Goal: Check status: Check status

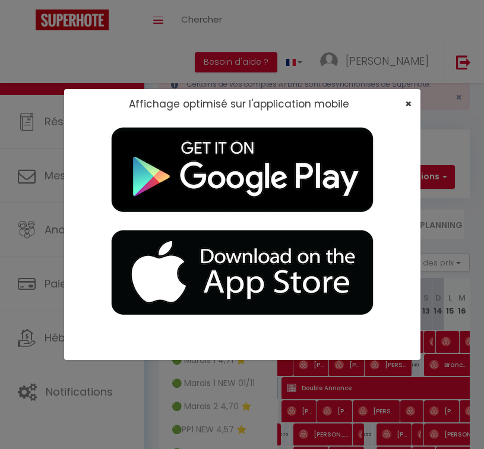
click at [410, 107] on span "×" at bounding box center [408, 103] width 7 height 15
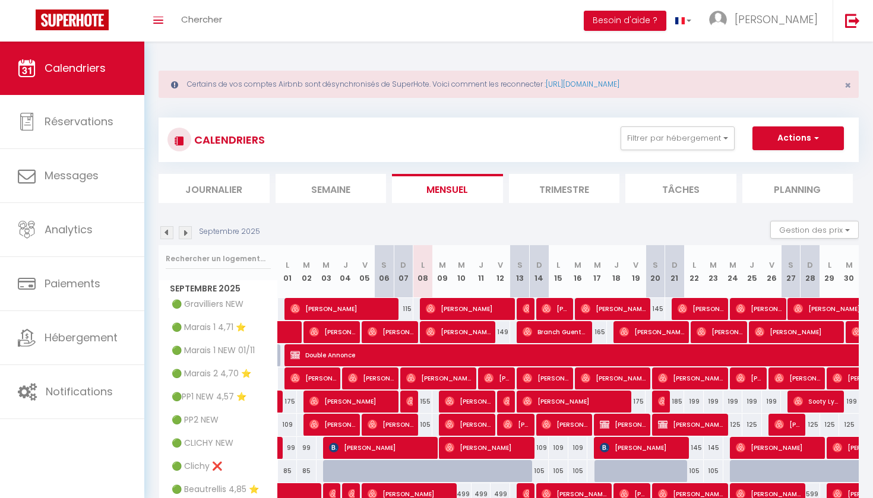
click at [169, 235] on img at bounding box center [166, 232] width 13 height 13
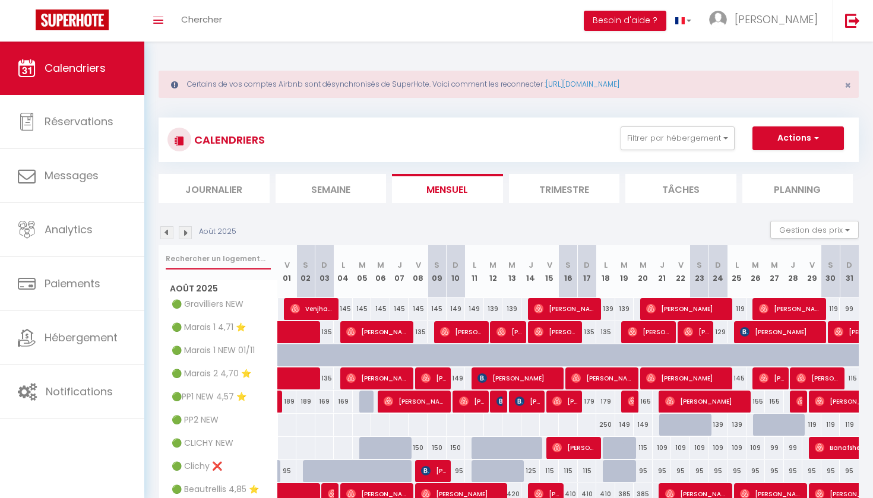
click at [224, 264] on input "text" at bounding box center [218, 258] width 105 height 21
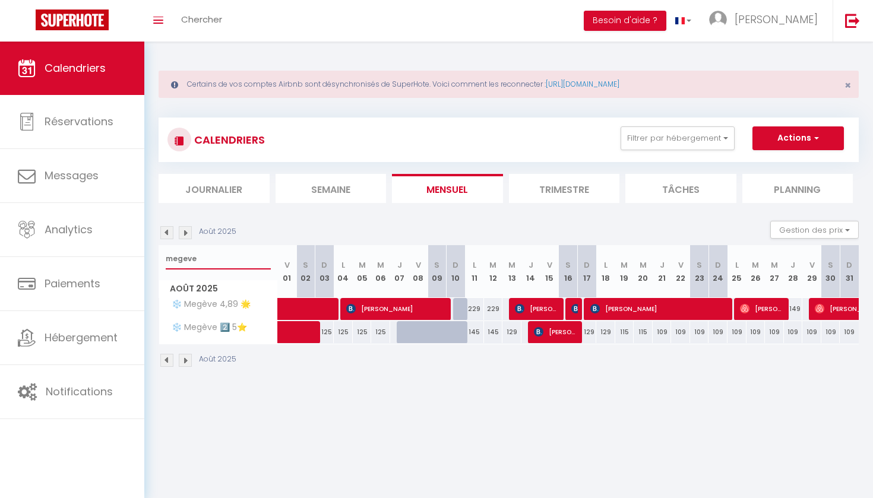
type input "megeve"
click at [378, 309] on span "[PERSON_NAME]" at bounding box center [397, 308] width 102 height 23
select select "OK"
select select "KO"
select select "0"
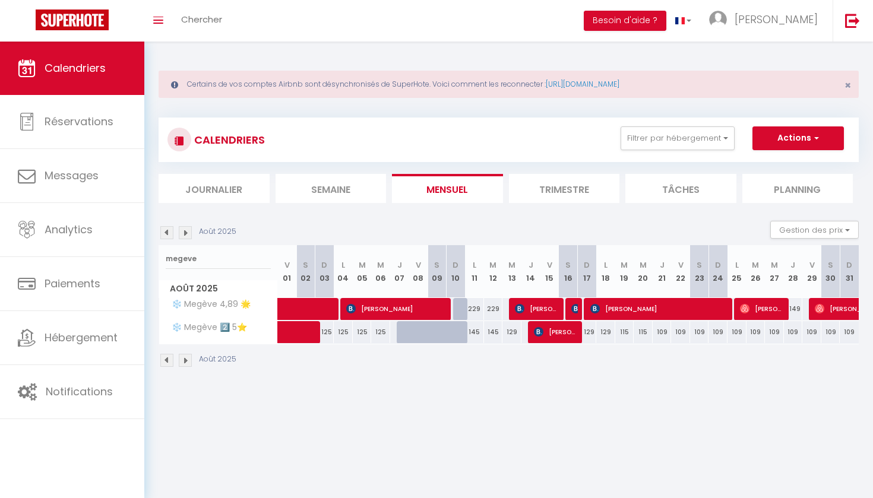
select select "0"
select select "1"
select select
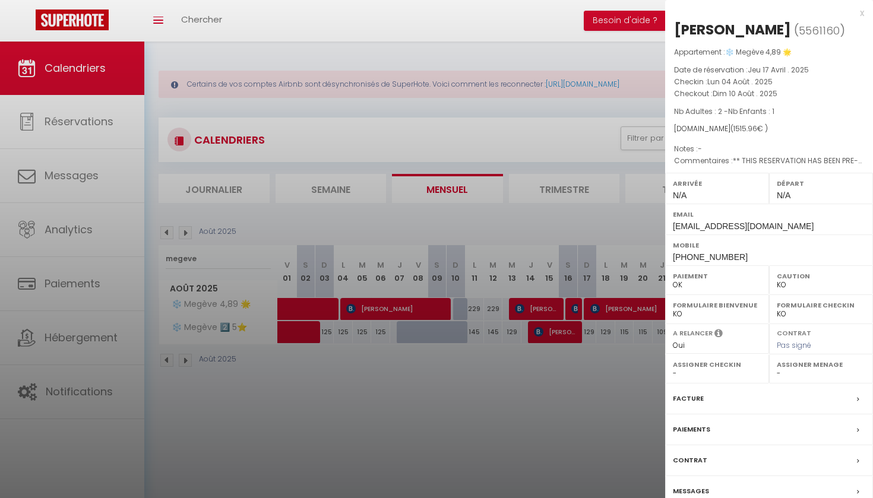
click at [483, 309] on div at bounding box center [436, 249] width 873 height 498
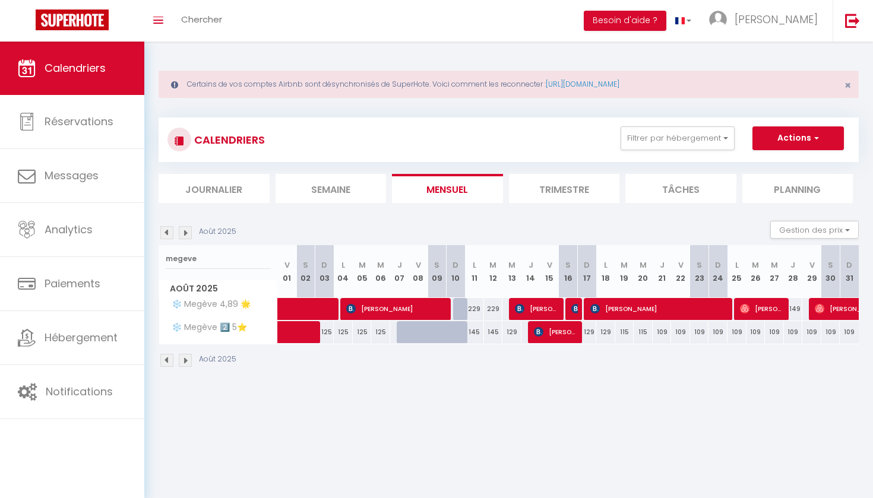
click at [483, 309] on span "[PERSON_NAME]" at bounding box center [537, 308] width 45 height 23
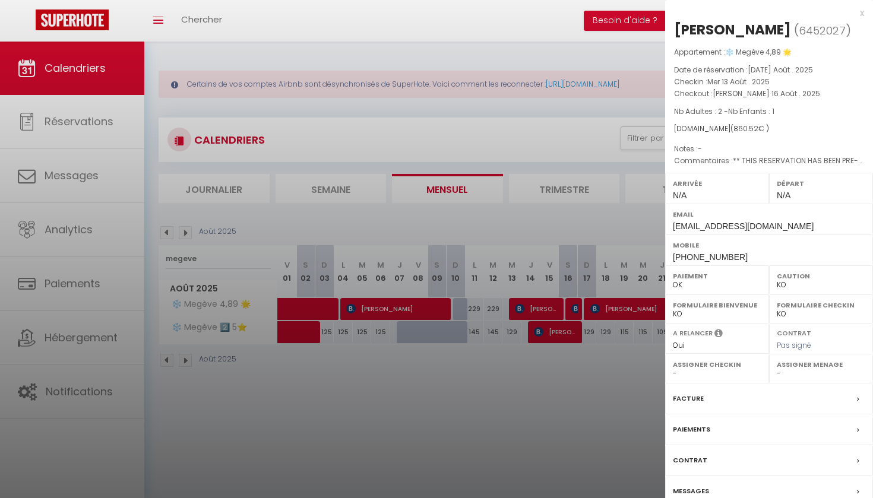
click at [483, 305] on div at bounding box center [436, 249] width 873 height 498
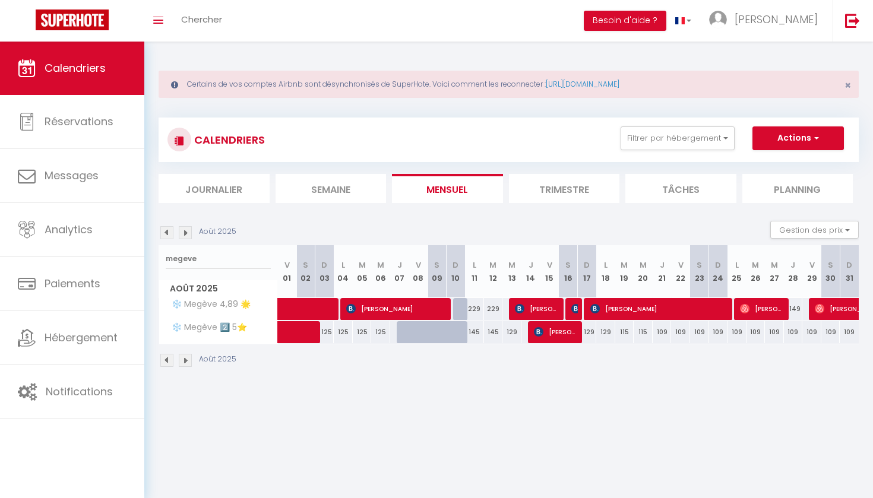
click at [483, 305] on div at bounding box center [574, 309] width 19 height 23
click at [483, 309] on img at bounding box center [576, 309] width 10 height 10
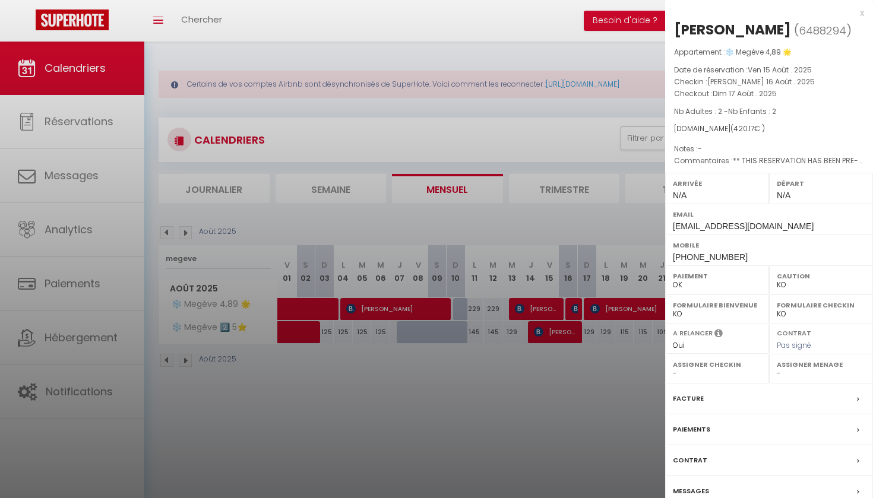
click at [483, 306] on div at bounding box center [436, 249] width 873 height 498
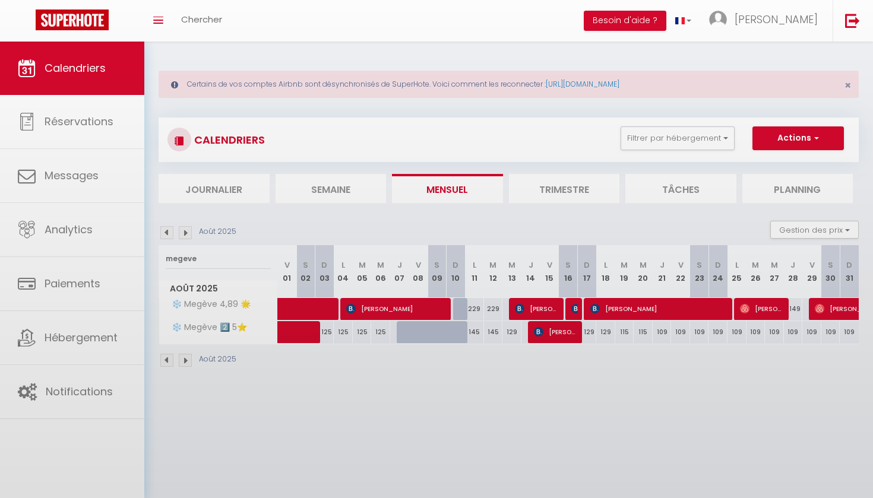
click at [483, 306] on span "[PERSON_NAME]" at bounding box center [660, 308] width 140 height 23
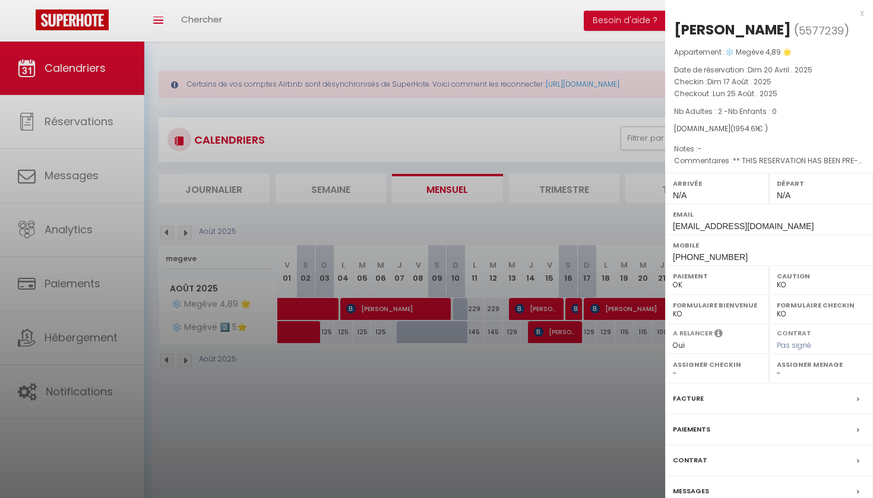
click at [483, 372] on div at bounding box center [436, 249] width 873 height 498
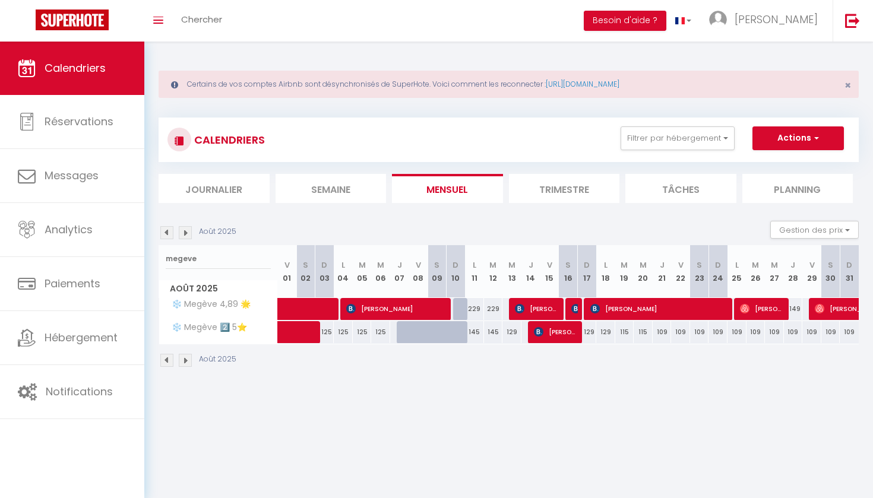
click at [483, 312] on span "[PERSON_NAME]" at bounding box center [762, 308] width 45 height 23
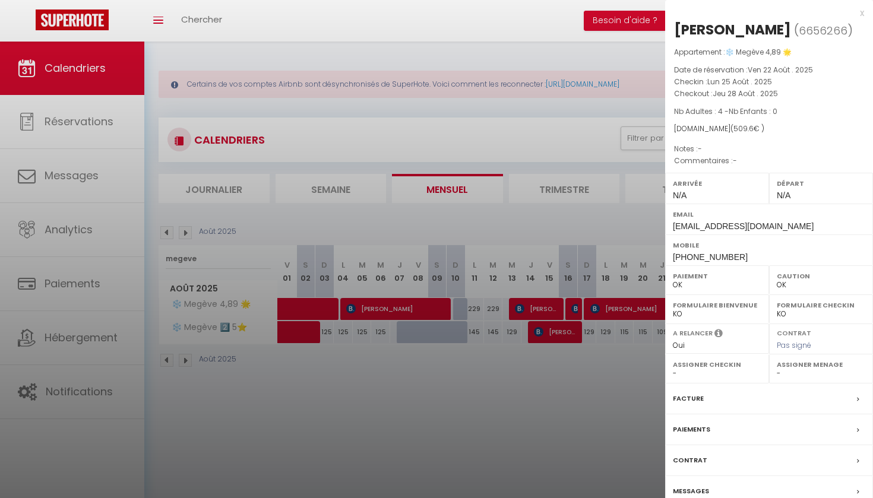
click at [483, 280] on div at bounding box center [436, 249] width 873 height 498
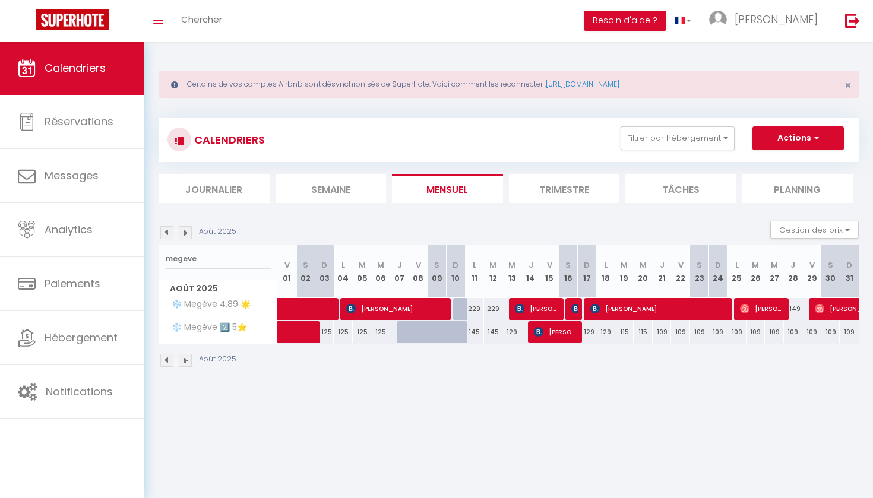
click at [371, 305] on span "[PERSON_NAME]" at bounding box center [397, 308] width 102 height 23
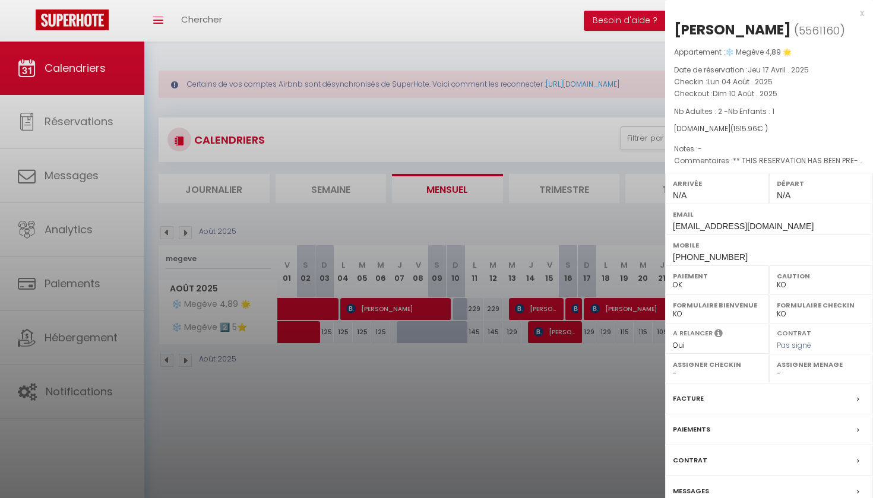
click at [483, 306] on div at bounding box center [436, 249] width 873 height 498
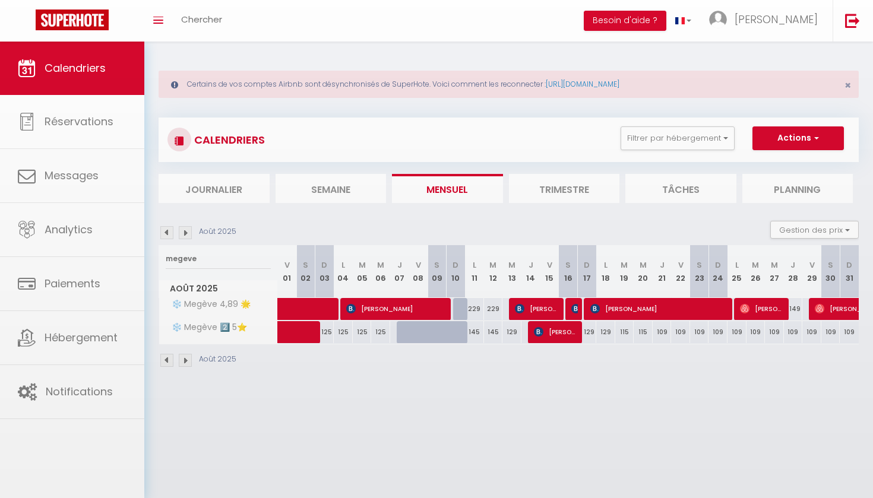
click at [483, 306] on span "[PERSON_NAME]" at bounding box center [537, 308] width 45 height 23
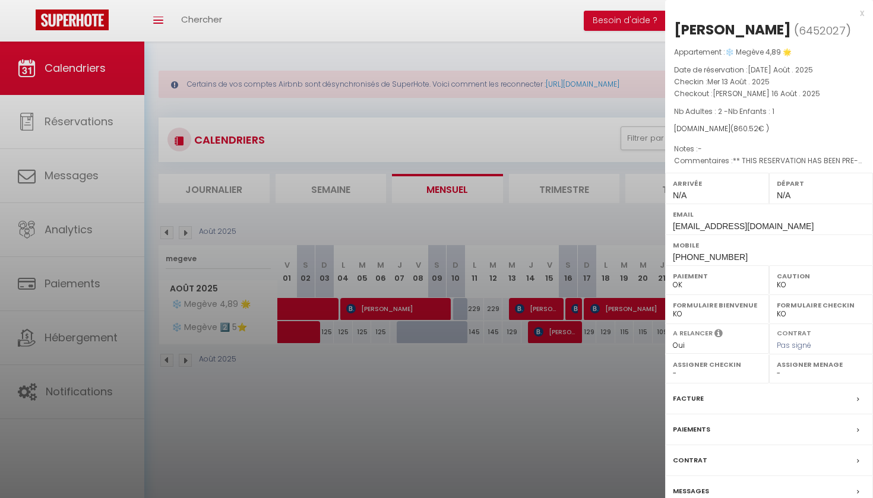
click at [483, 236] on div at bounding box center [436, 249] width 873 height 498
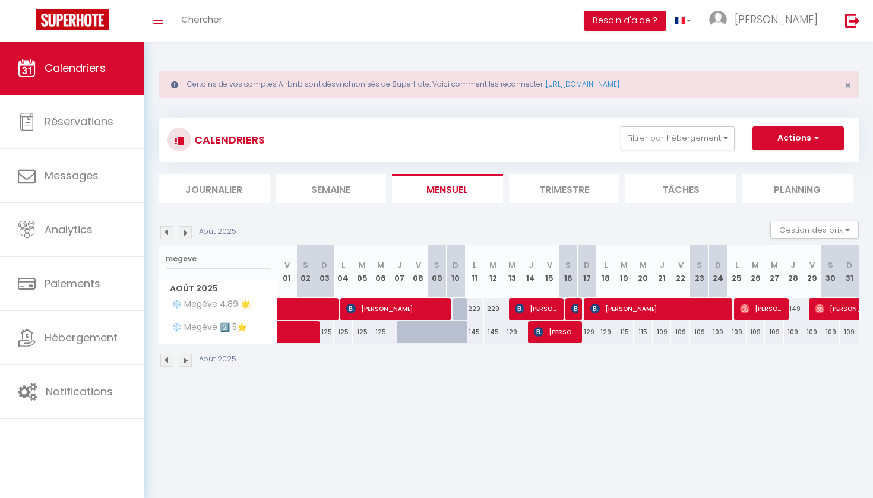
click at [483, 314] on div at bounding box center [574, 309] width 19 height 23
click at [483, 309] on div at bounding box center [573, 309] width 19 height 23
click at [483, 311] on img at bounding box center [576, 309] width 10 height 10
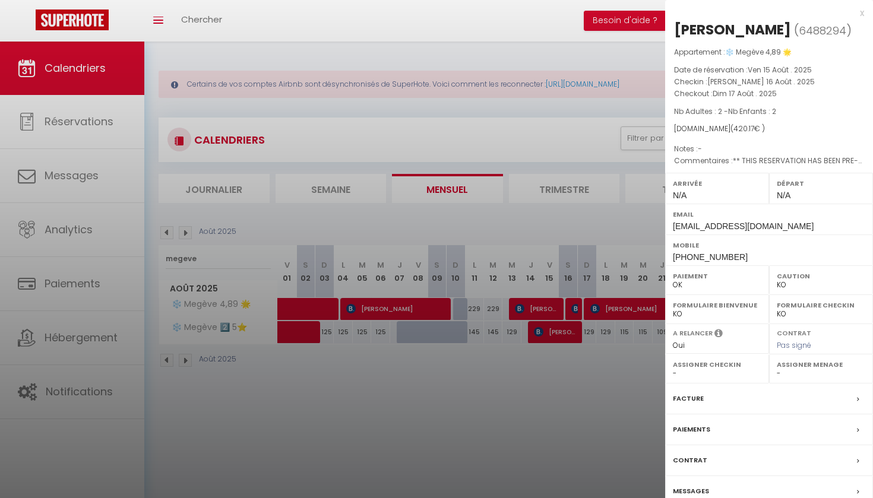
click at [483, 299] on div at bounding box center [436, 249] width 873 height 498
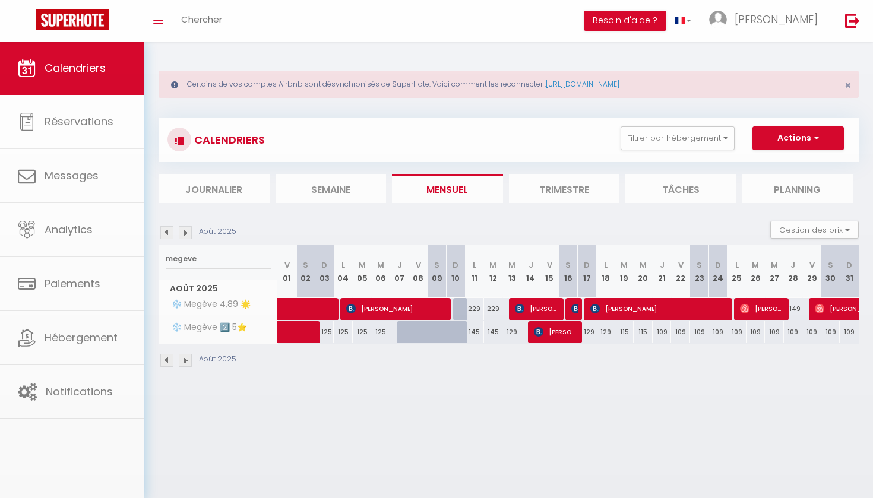
click at [483, 299] on span "[PERSON_NAME]" at bounding box center [660, 308] width 140 height 23
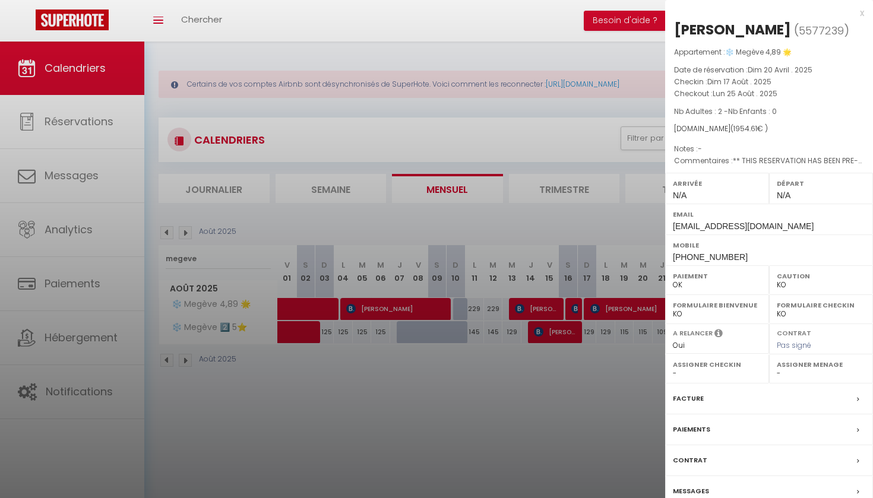
click at [483, 257] on div at bounding box center [436, 249] width 873 height 498
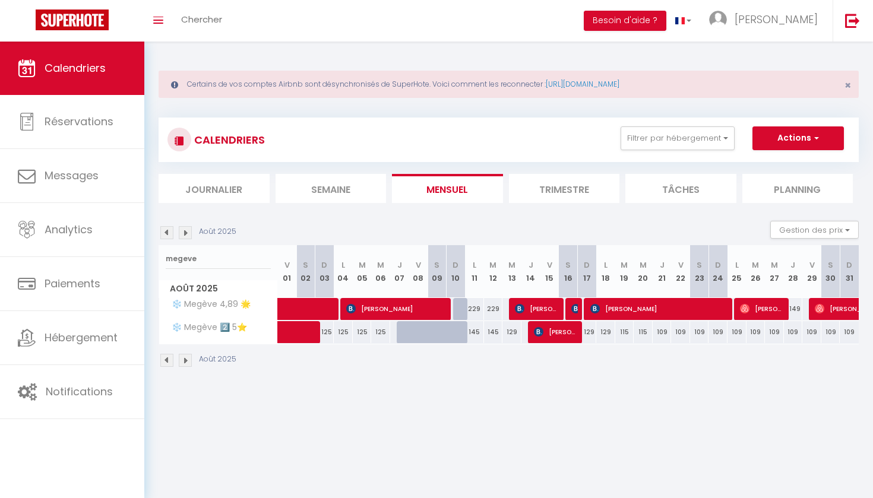
click at [483, 307] on span "[PERSON_NAME]" at bounding box center [762, 308] width 45 height 23
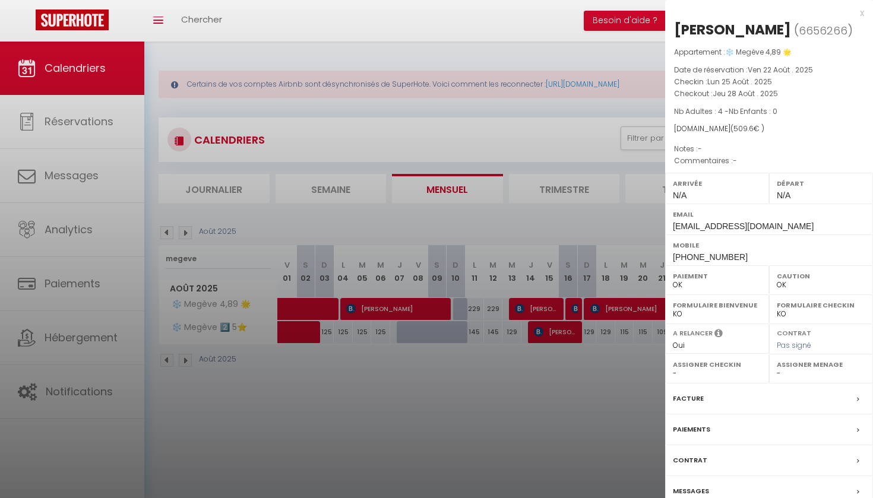
click at [483, 442] on div at bounding box center [436, 249] width 873 height 498
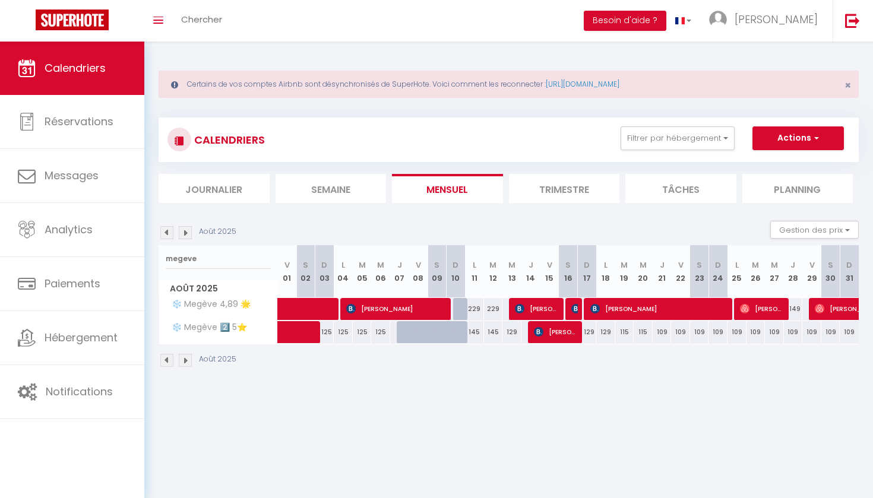
click at [307, 303] on span at bounding box center [331, 309] width 82 height 23
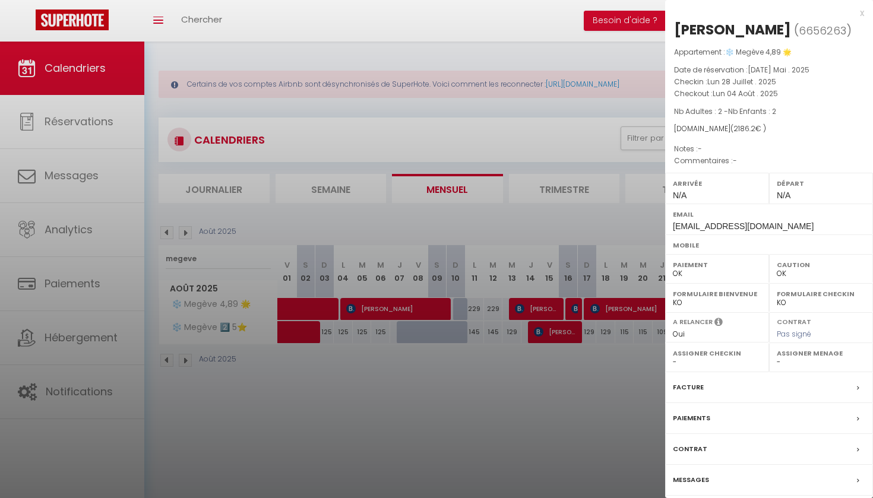
click at [308, 319] on div at bounding box center [436, 249] width 873 height 498
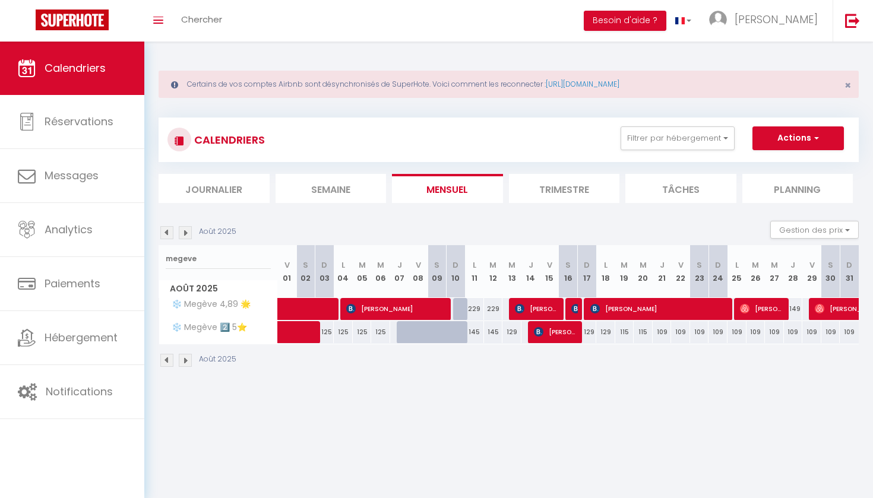
click at [316, 306] on span at bounding box center [331, 309] width 82 height 23
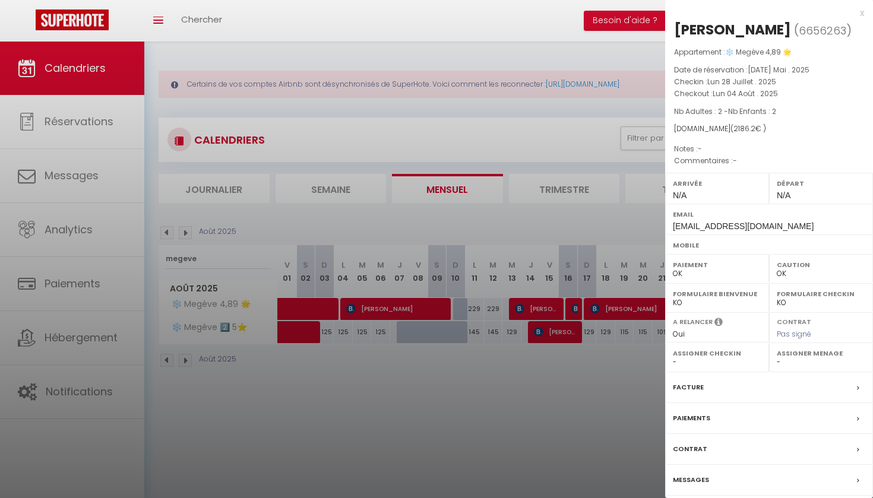
click at [306, 338] on div at bounding box center [436, 249] width 873 height 498
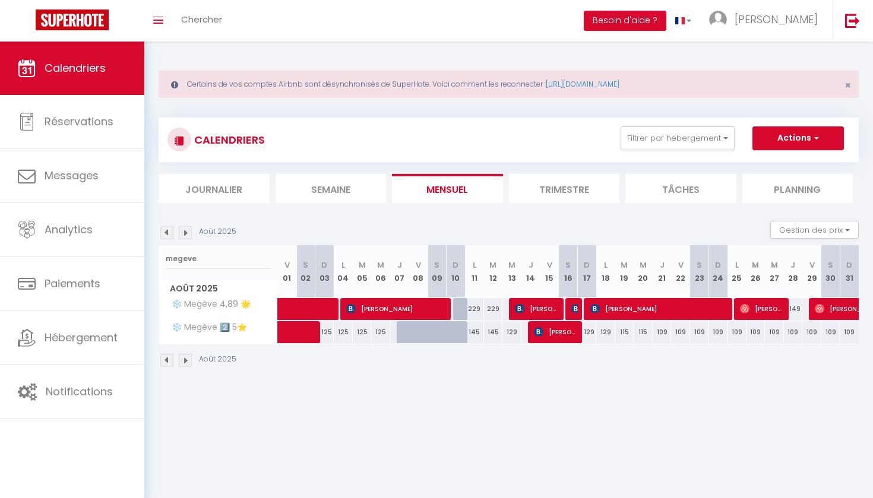
click at [311, 330] on span at bounding box center [317, 332] width 55 height 23
select select "KO"
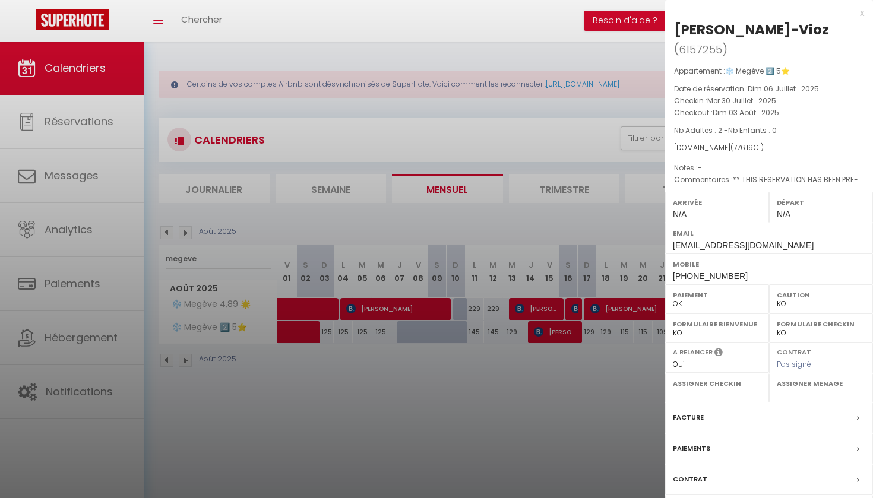
click at [483, 339] on div at bounding box center [436, 249] width 873 height 498
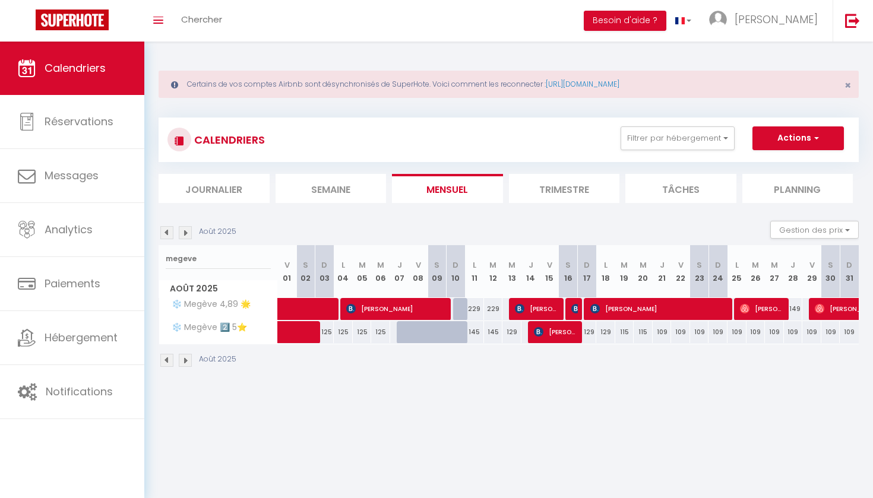
click at [483, 339] on span "[PERSON_NAME]" at bounding box center [556, 332] width 45 height 23
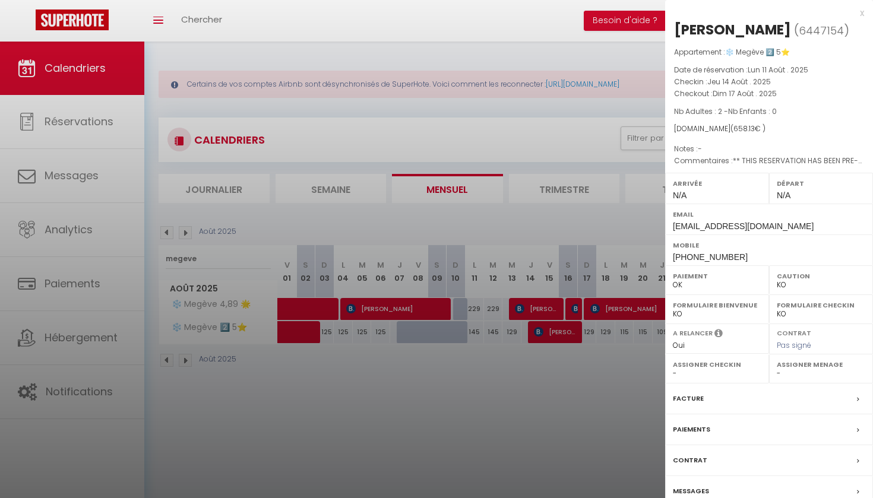
click at [319, 333] on div at bounding box center [436, 249] width 873 height 498
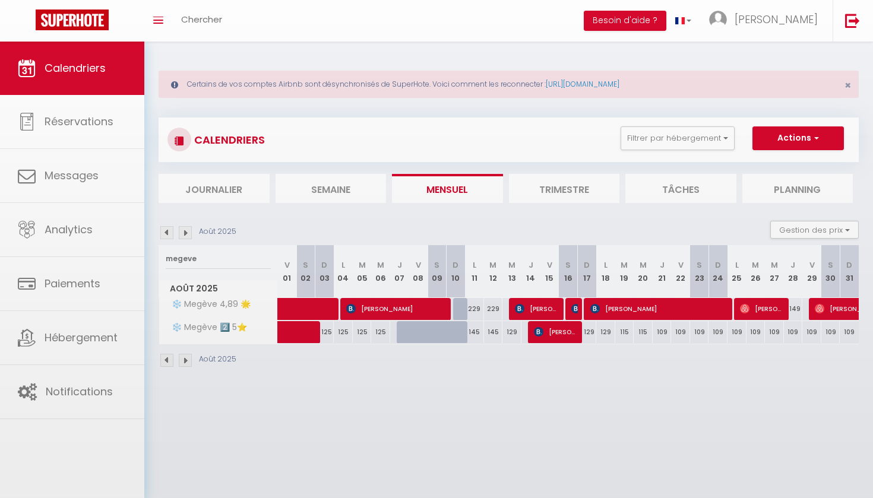
click at [319, 333] on span at bounding box center [317, 332] width 55 height 23
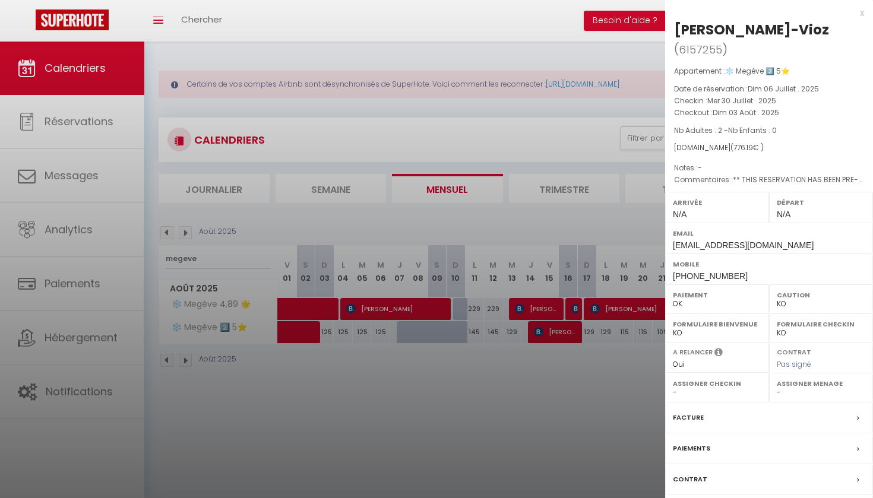
click at [343, 337] on div at bounding box center [436, 249] width 873 height 498
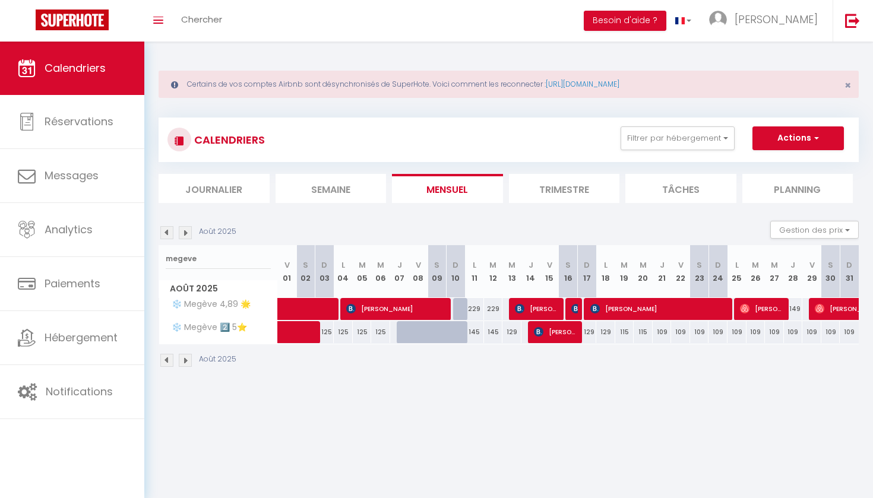
click at [483, 335] on span "[PERSON_NAME]" at bounding box center [556, 332] width 45 height 23
